Goal: Information Seeking & Learning: Learn about a topic

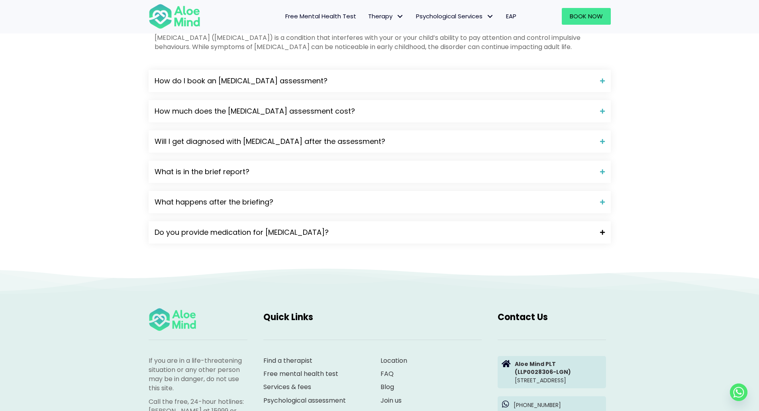
scroll to position [757, 0]
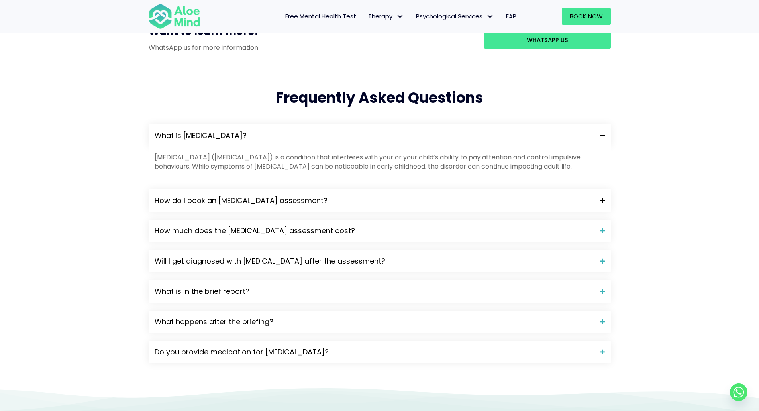
click at [344, 195] on span "How do I book an [MEDICAL_DATA] assessment?" at bounding box center [374, 200] width 439 height 10
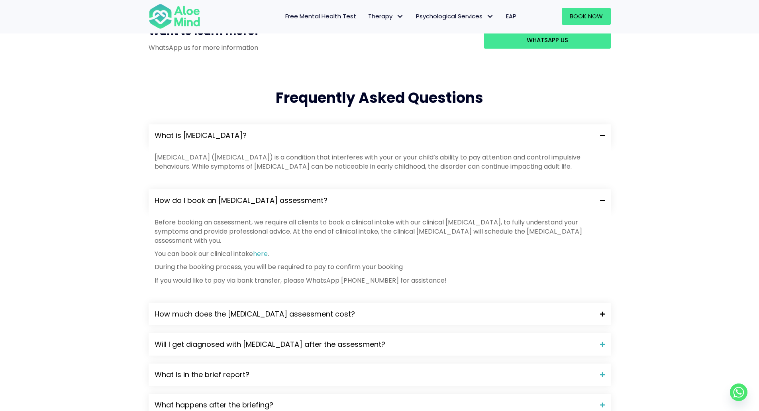
click at [367, 309] on span "How much does the [MEDICAL_DATA] assessment cost?" at bounding box center [374, 314] width 439 height 10
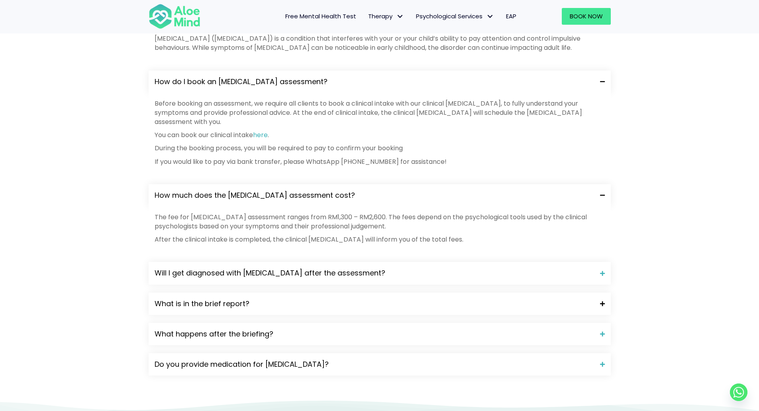
scroll to position [876, 0]
click at [370, 239] on div "What is ADHD? Attention-deficit hyperactivity disorder (ADHD) is a condition th…" at bounding box center [380, 190] width 462 height 370
click at [379, 267] on span "Will I get diagnosed with [MEDICAL_DATA] after the assessment?" at bounding box center [374, 272] width 439 height 10
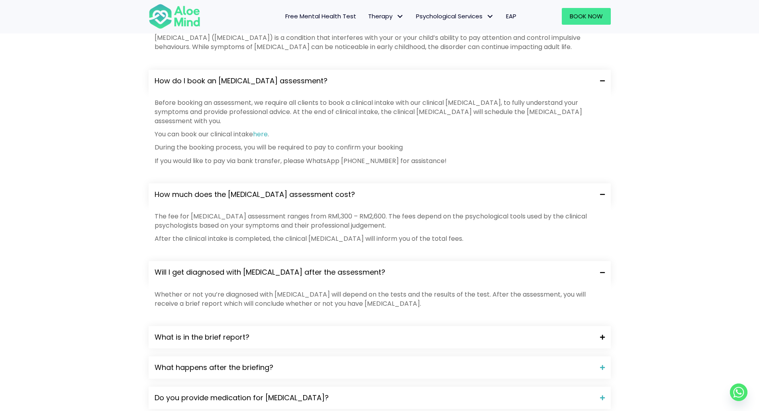
click at [344, 332] on span "What is in the brief report?" at bounding box center [374, 337] width 439 height 10
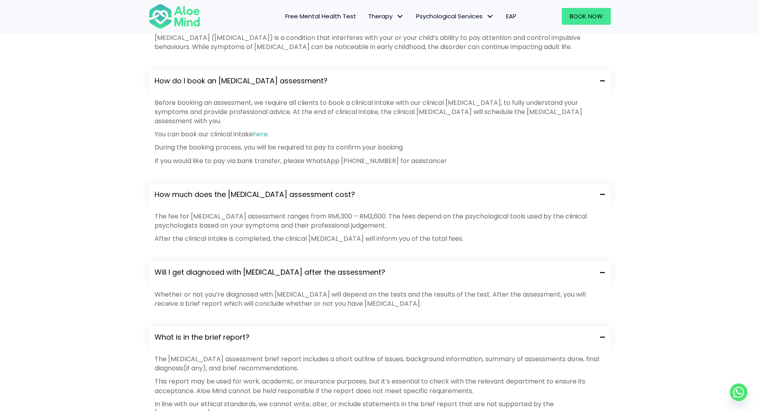
scroll to position [996, 0]
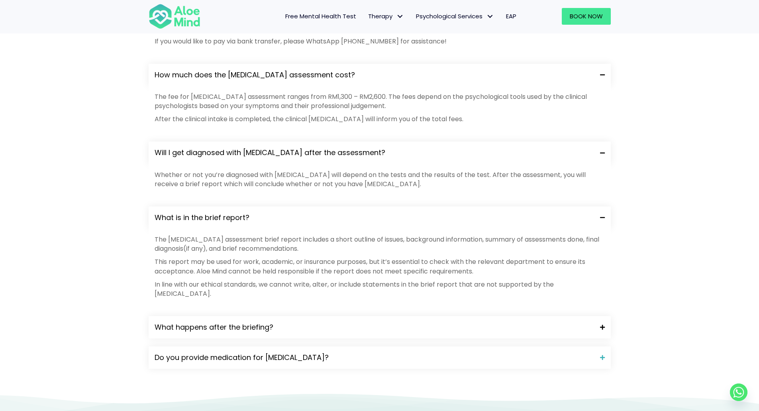
click at [343, 316] on div "What happens after the briefing?" at bounding box center [380, 327] width 462 height 22
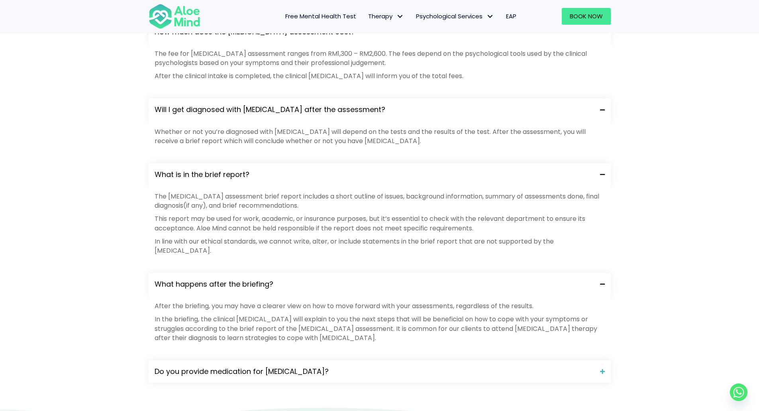
scroll to position [1155, 0]
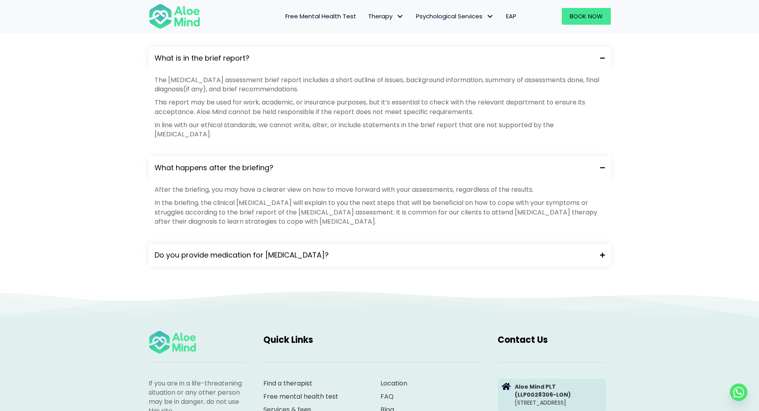
click at [390, 250] on span "Do you provide medication for [MEDICAL_DATA]?" at bounding box center [374, 255] width 439 height 10
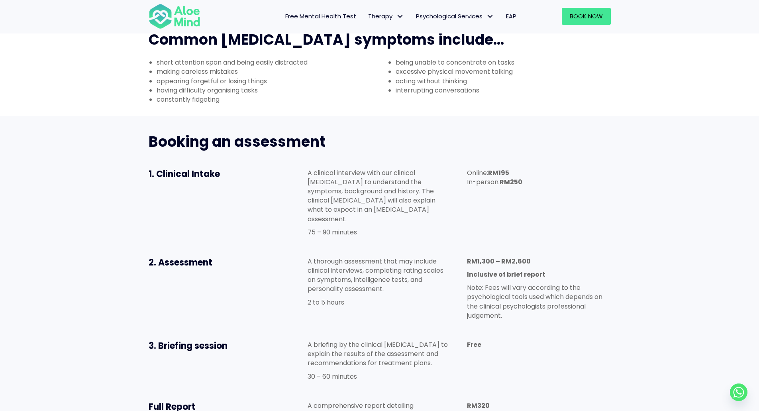
scroll to position [199, 0]
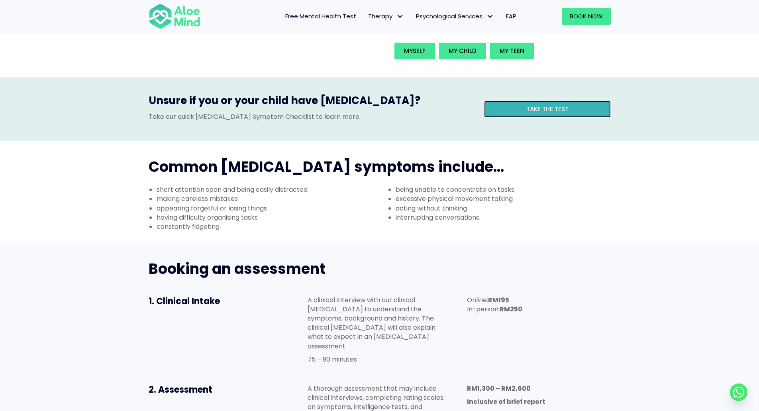
click at [562, 101] on link "Take the test" at bounding box center [547, 109] width 127 height 17
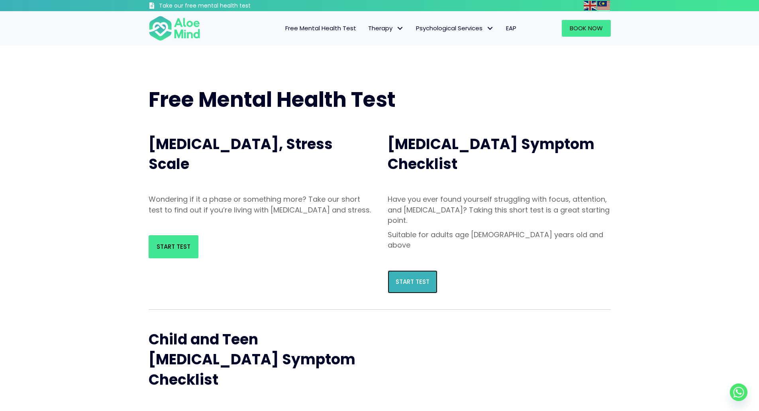
click at [416, 277] on span "Start Test" at bounding box center [413, 281] width 34 height 8
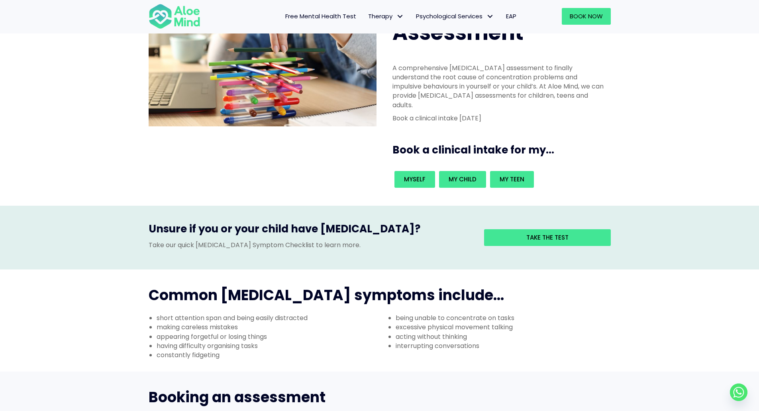
scroll to position [159, 0]
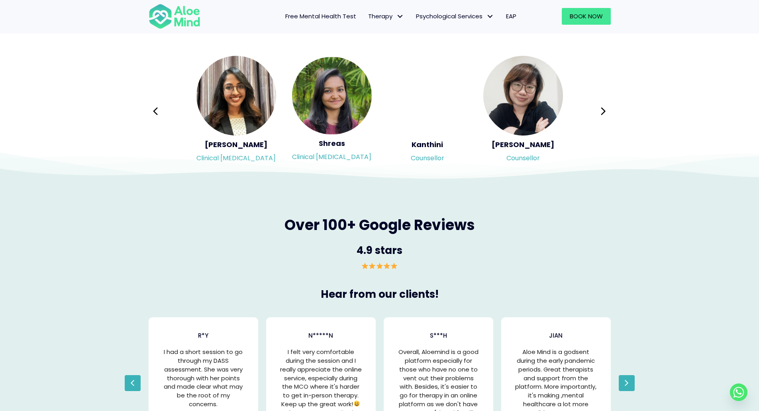
scroll to position [1474, 0]
